Goal: Task Accomplishment & Management: Manage account settings

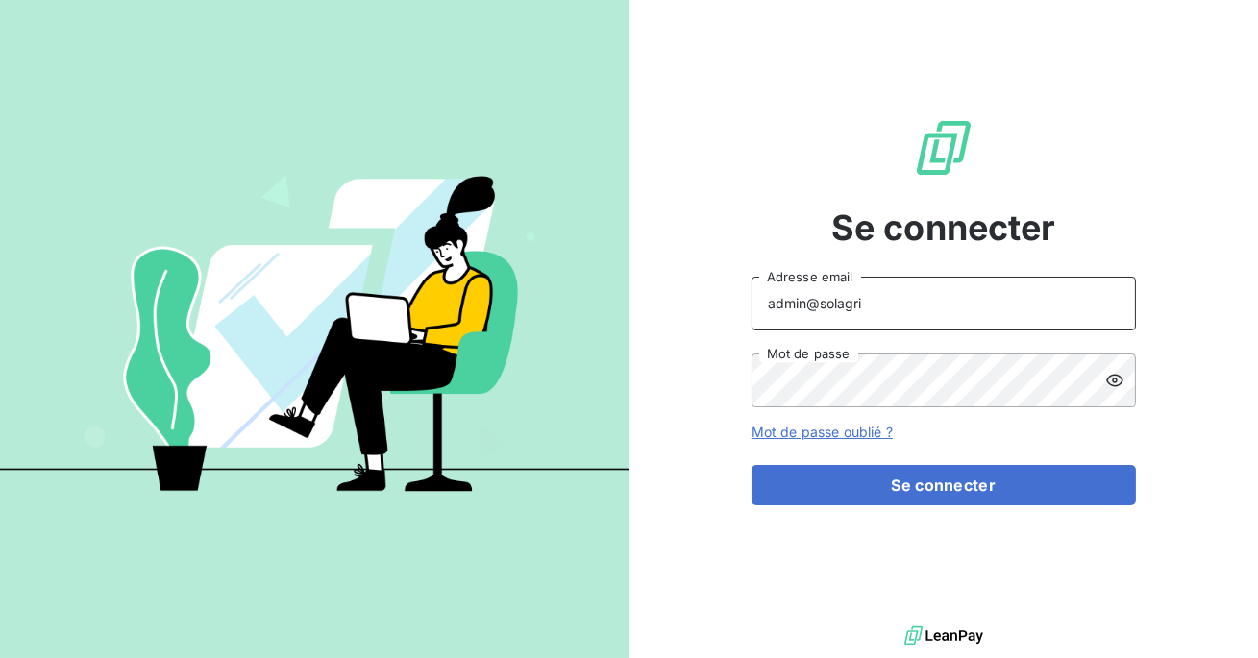
click at [893, 304] on input "admin@solagri" at bounding box center [944, 304] width 384 height 54
type input "admin@altymaexperts"
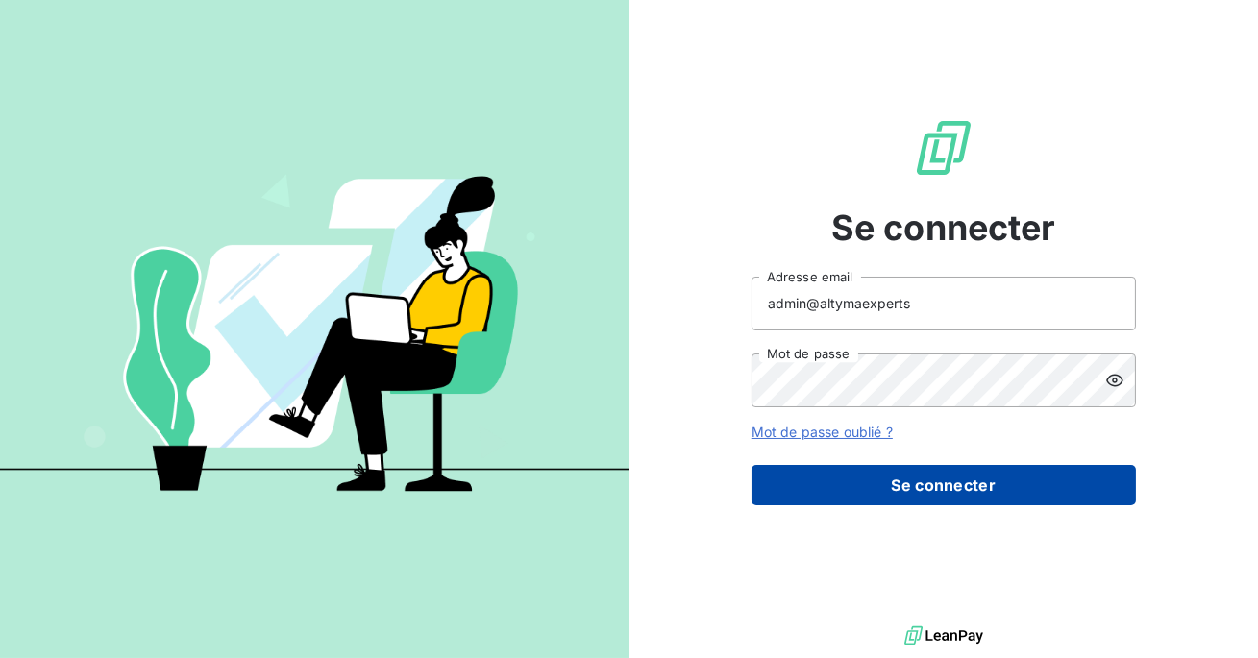
click at [927, 503] on button "Se connecter" at bounding box center [944, 485] width 384 height 40
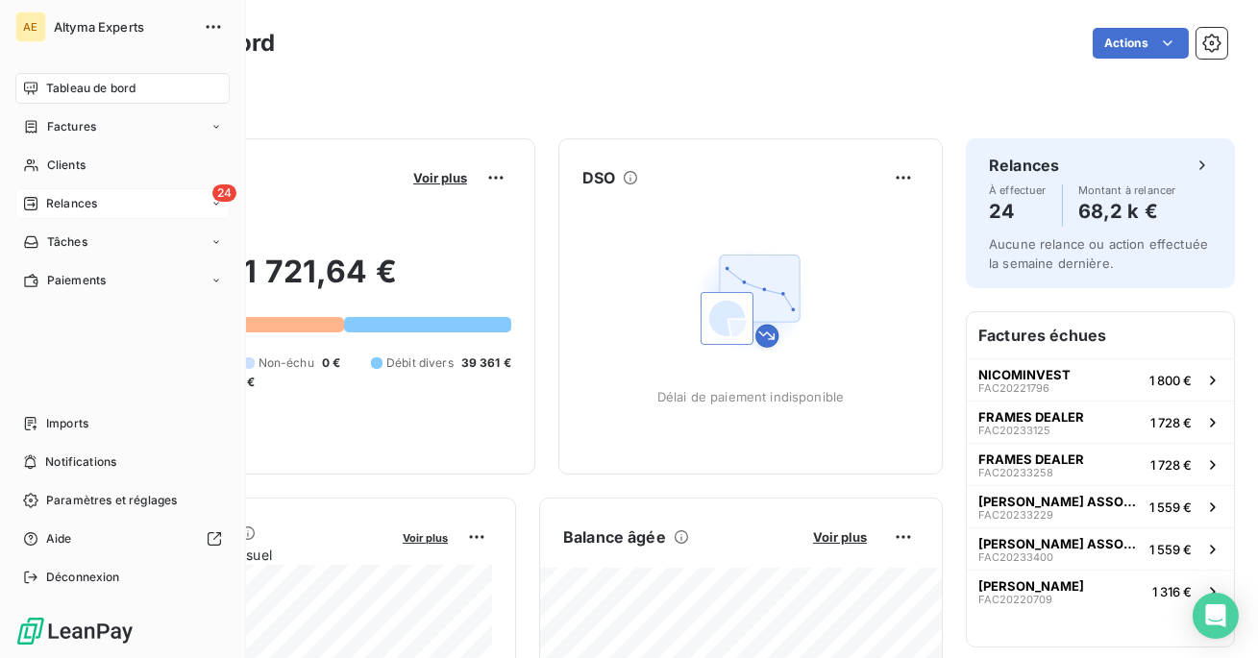
click at [38, 200] on div "Relances" at bounding box center [60, 203] width 74 height 17
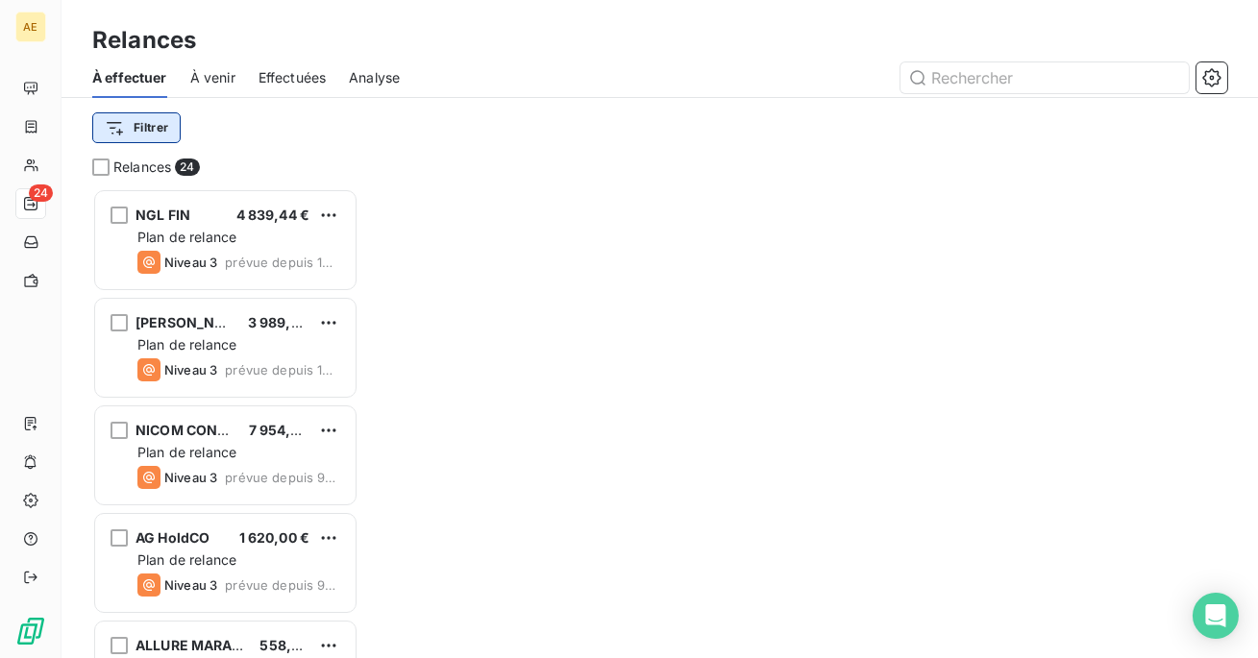
scroll to position [470, 266]
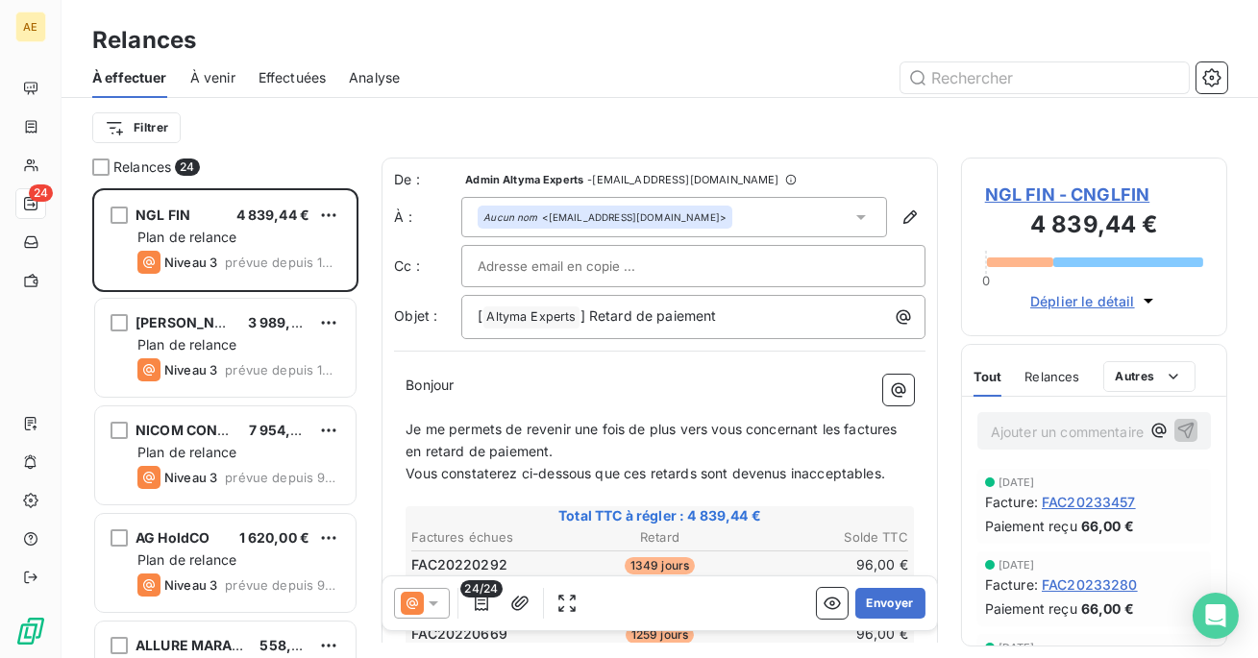
click at [302, 81] on span "Effectuées" at bounding box center [293, 77] width 68 height 19
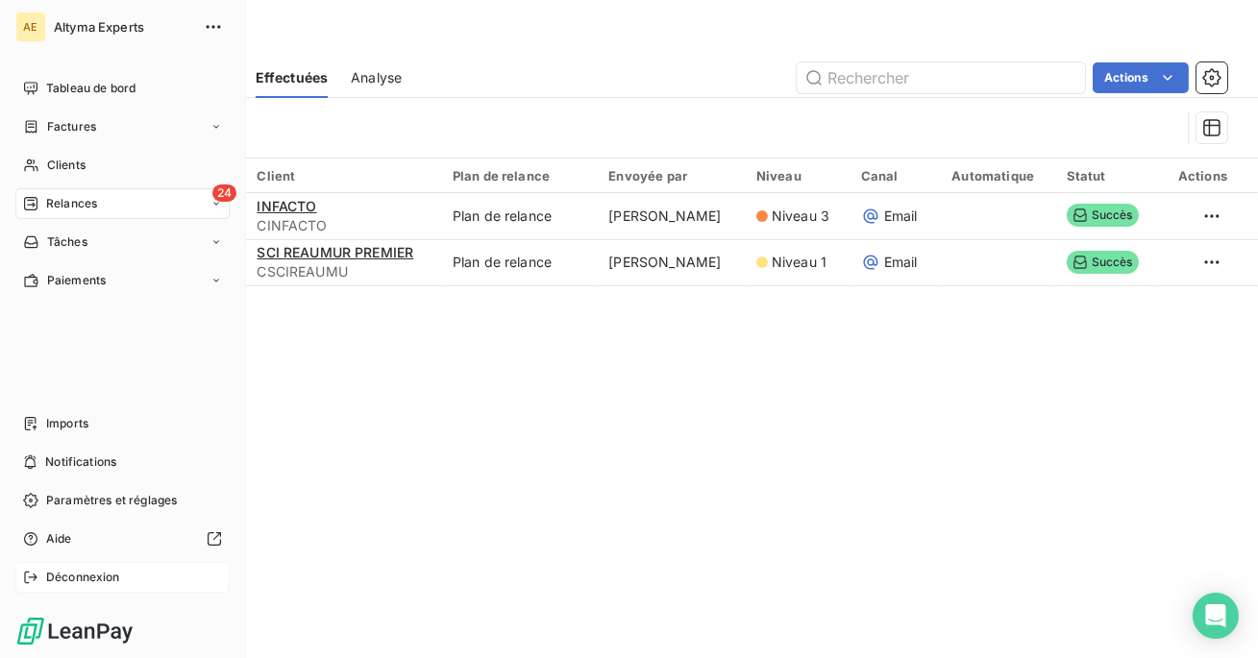
click at [74, 585] on span "Déconnexion" at bounding box center [83, 577] width 74 height 17
